Goal: Task Accomplishment & Management: Manage account settings

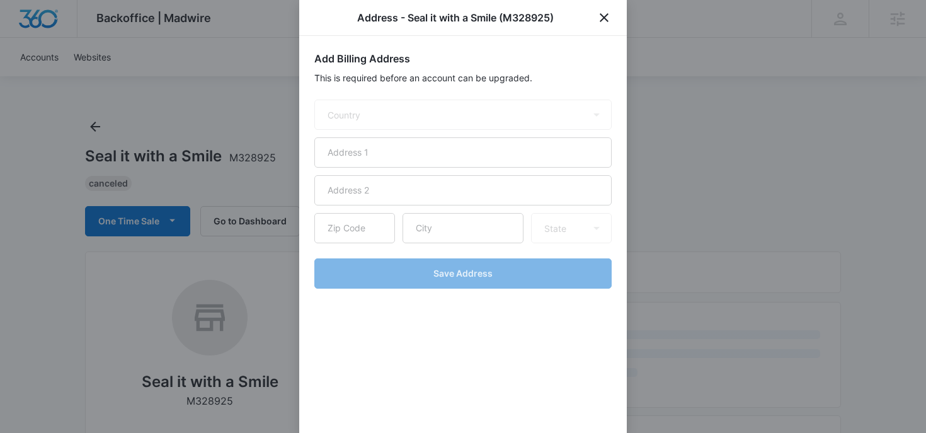
select select "US"
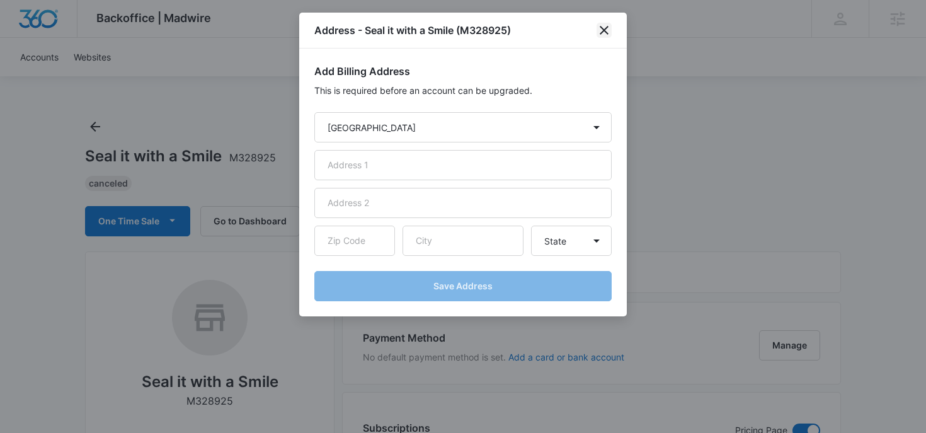
click at [608, 31] on icon "close" at bounding box center [604, 30] width 15 height 15
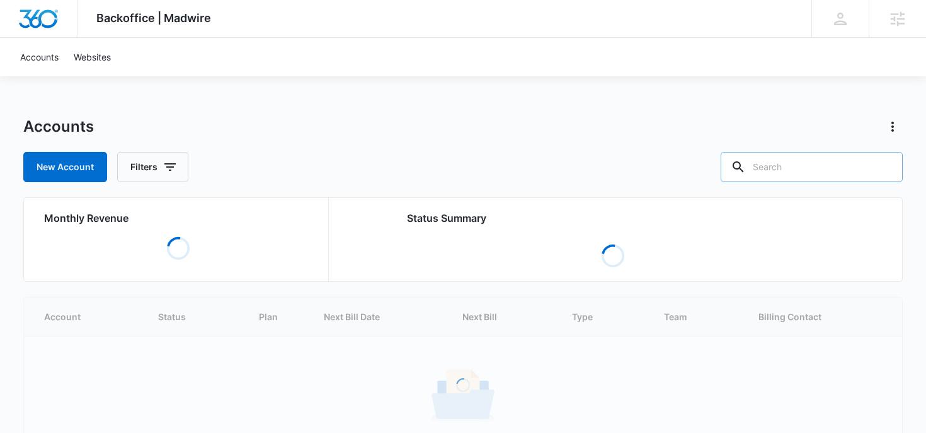
click at [816, 170] on input "text" at bounding box center [812, 167] width 182 height 30
type input "dark"
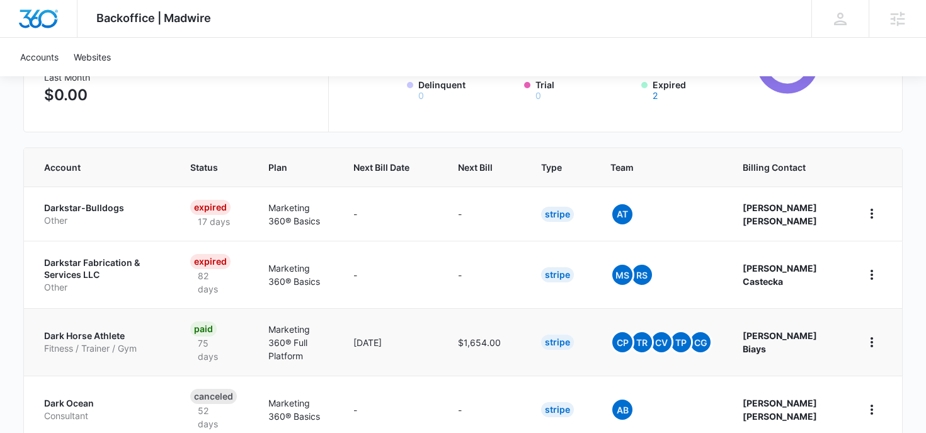
scroll to position [227, 0]
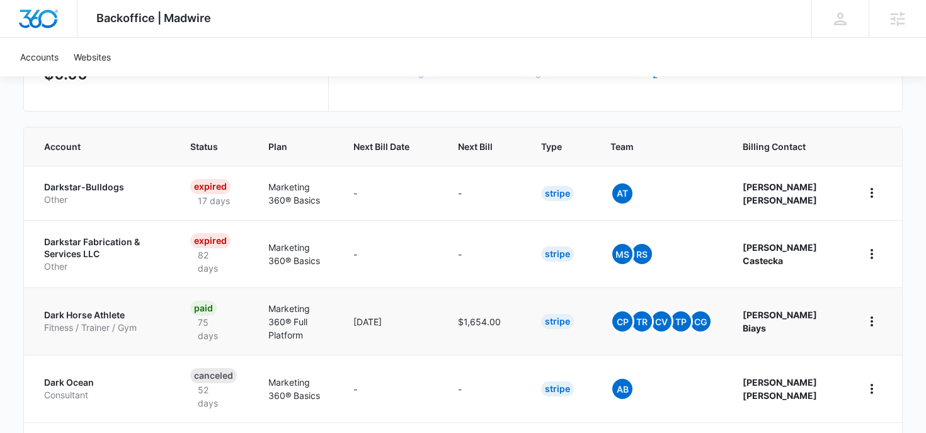
click at [139, 325] on p "Fitness / Trainer / Gym" at bounding box center [102, 327] width 116 height 13
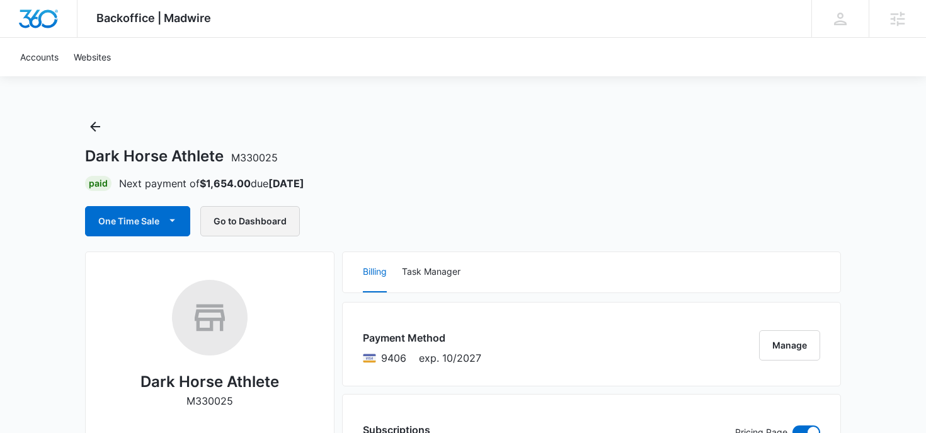
click at [276, 220] on button "Go to Dashboard" at bounding box center [250, 221] width 100 height 30
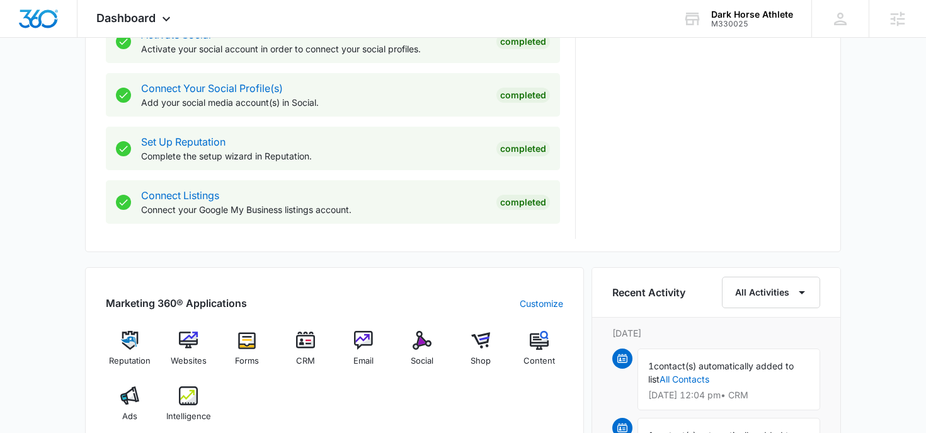
scroll to position [571, 0]
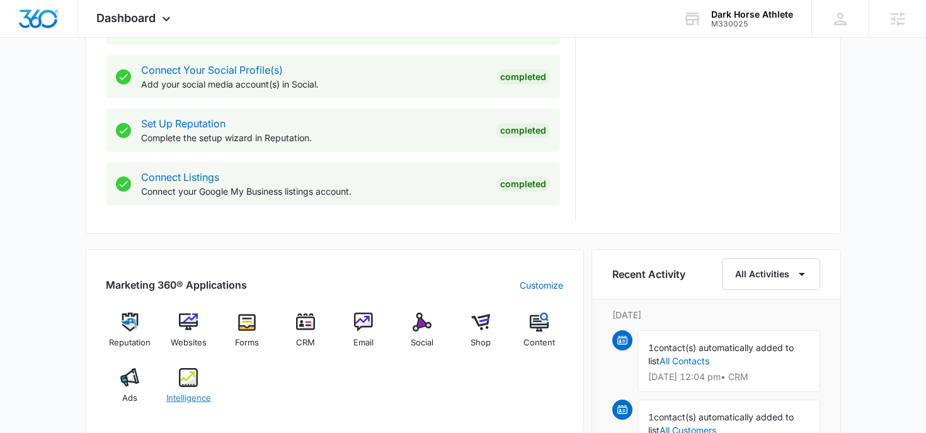
click at [188, 374] on img at bounding box center [188, 377] width 19 height 19
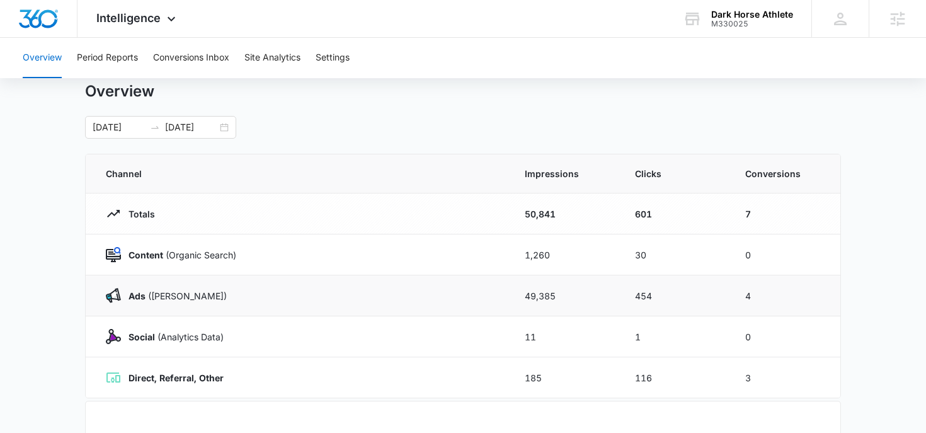
scroll to position [37, 0]
click at [131, 128] on input "[DATE]" at bounding box center [119, 127] width 52 height 14
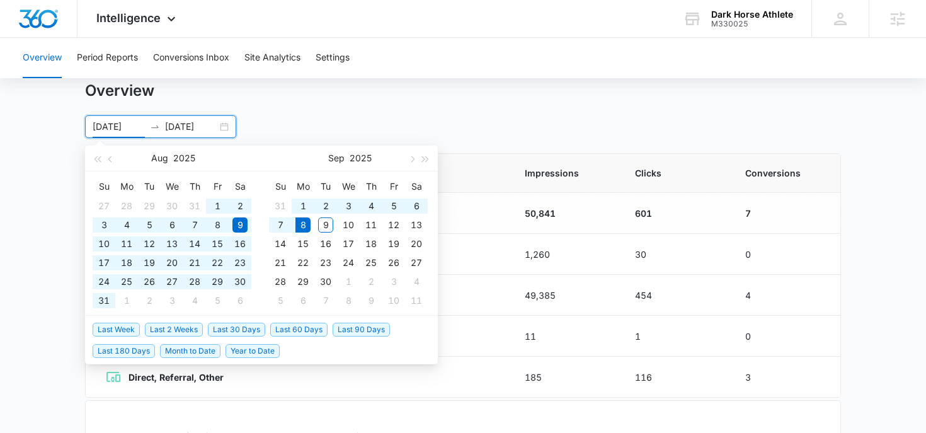
click at [356, 329] on span "Last 90 Days" at bounding box center [361, 330] width 57 height 14
type input "[DATE]"
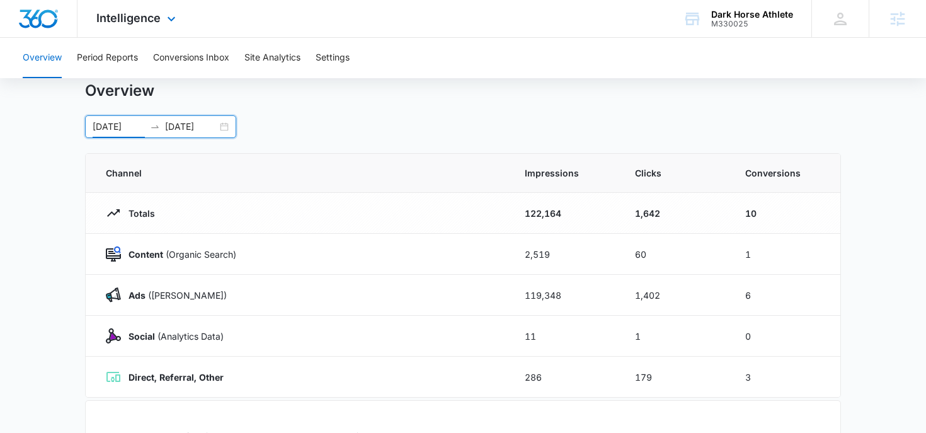
click at [160, 30] on div "Intelligence Apps Reputation Websites Forms CRM Email Social Shop Content Ads I…" at bounding box center [137, 18] width 120 height 37
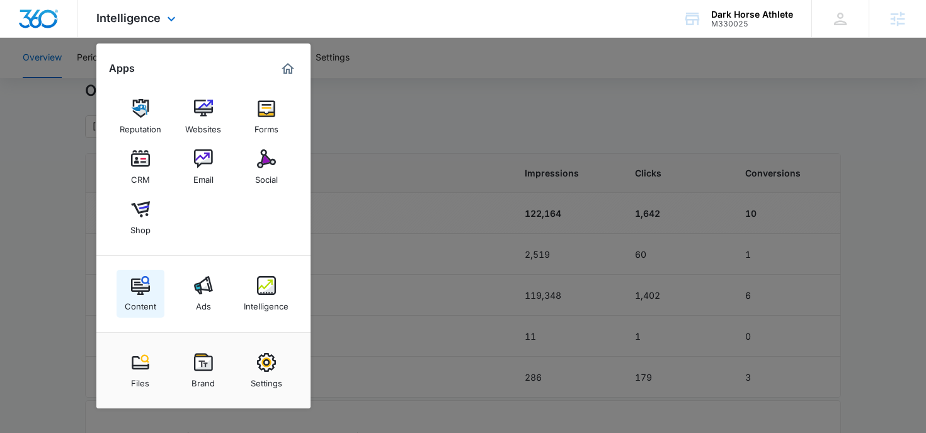
click at [140, 295] on img at bounding box center [140, 285] width 19 height 19
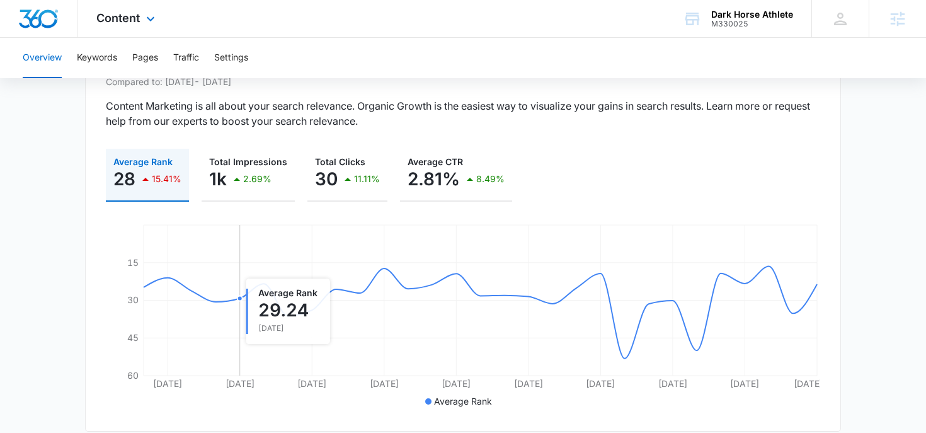
scroll to position [87, 0]
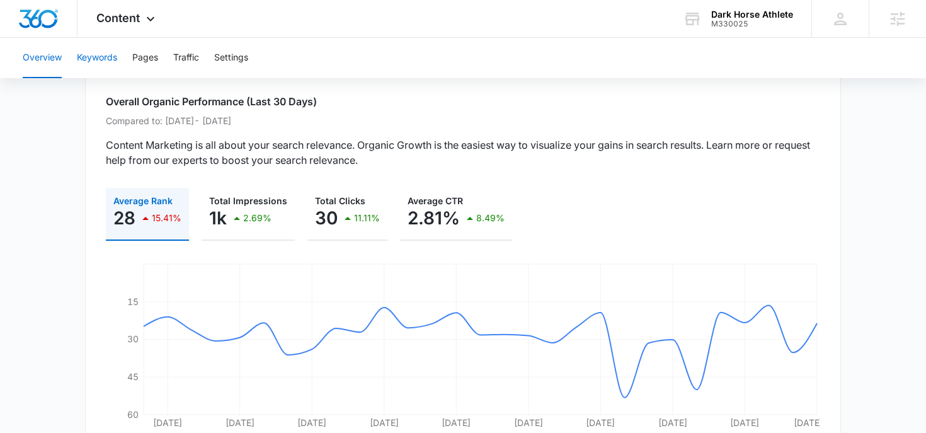
click at [101, 58] on button "Keywords" at bounding box center [97, 58] width 40 height 40
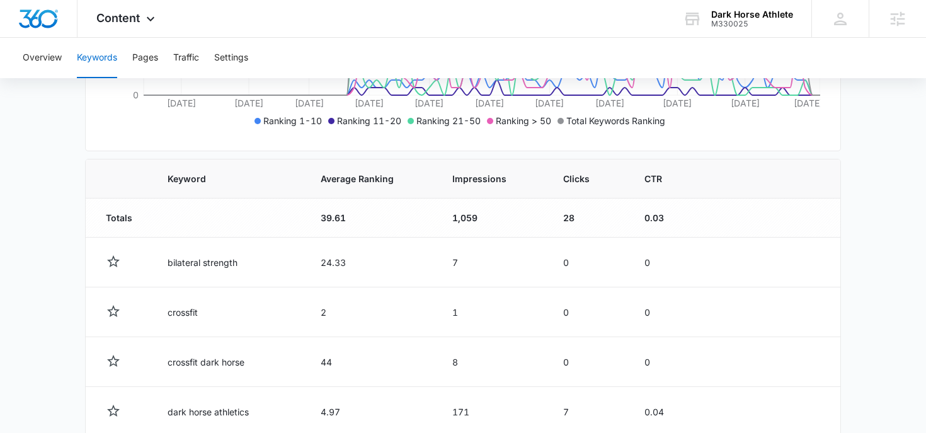
scroll to position [241, 0]
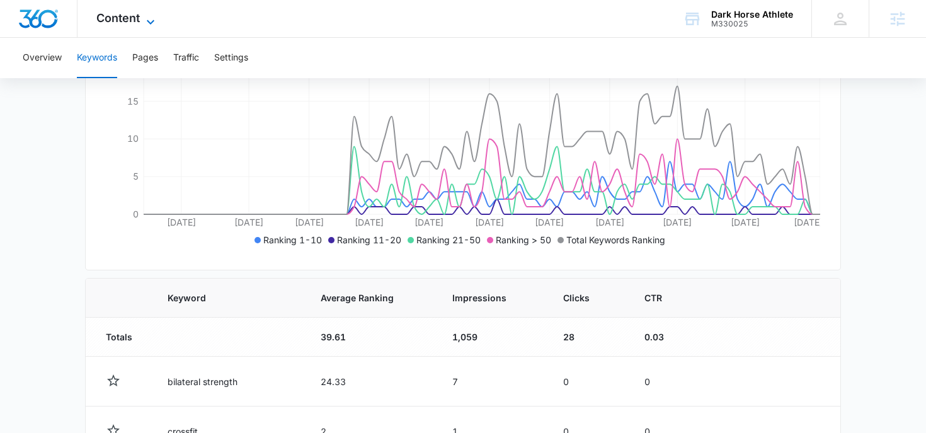
click at [134, 18] on span "Content" at bounding box center [117, 17] width 43 height 13
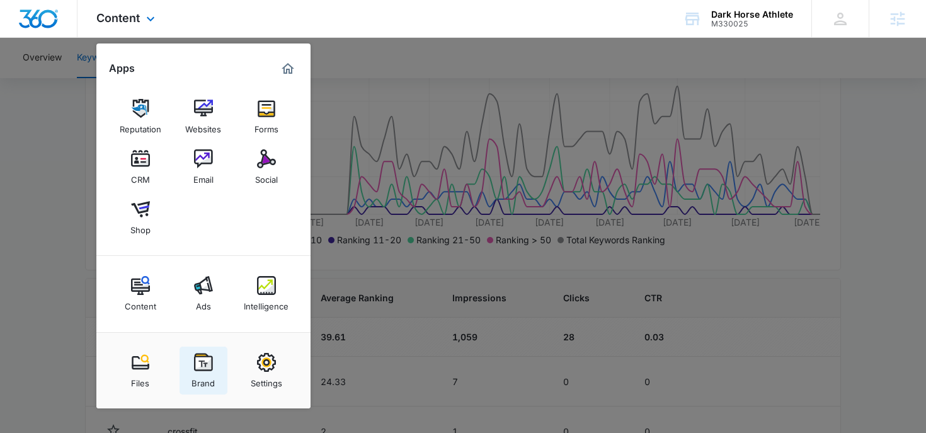
click at [210, 363] on img at bounding box center [203, 362] width 19 height 19
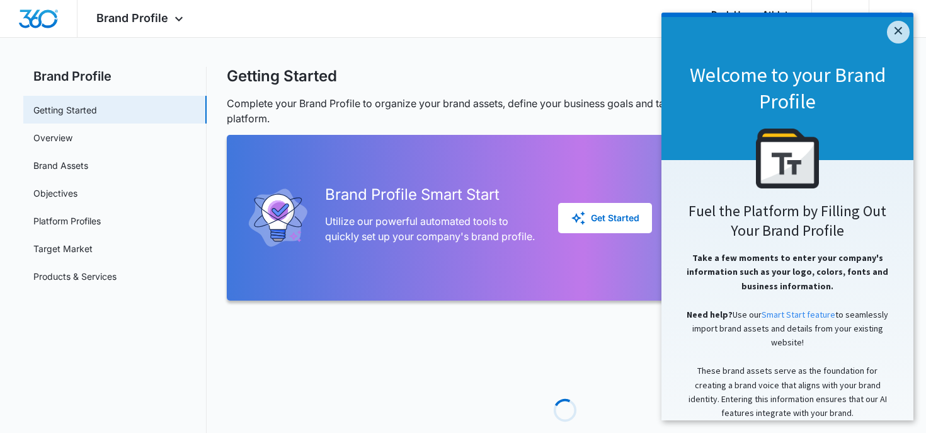
scroll to position [13, 0]
